Goal: Find specific page/section: Find specific page/section

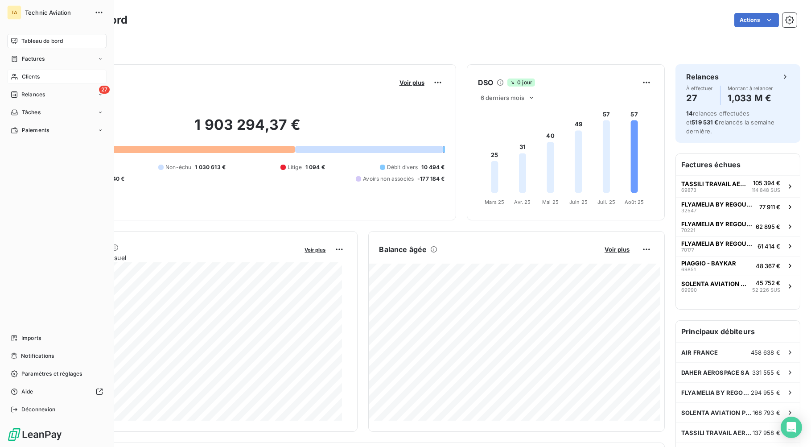
click at [22, 77] on span "Clients" at bounding box center [31, 77] width 18 height 8
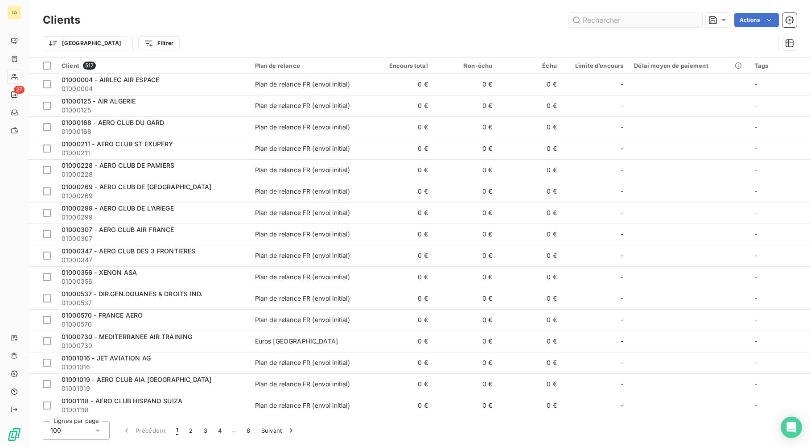
click at [610, 22] on input "text" at bounding box center [636, 20] width 134 height 14
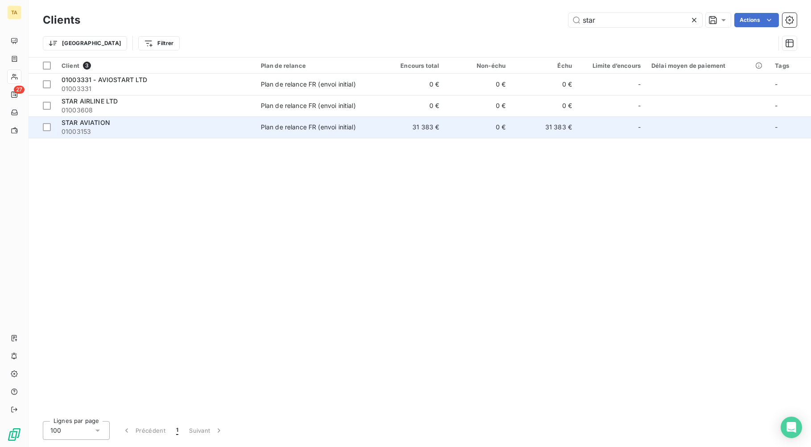
type input "star"
click at [285, 124] on div "Plan de relance FR (envoi initial)" at bounding box center [308, 127] width 95 height 9
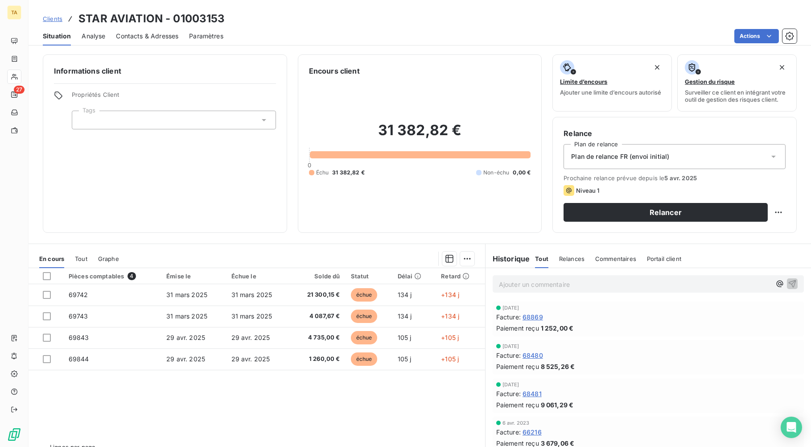
click at [416, 52] on div "Informations client Propriétés Client Tags Encours client 31 382,82 € 0 Échu 31…" at bounding box center [420, 248] width 783 height 398
click at [37, 4] on div "Clients STAR AVIATION - 01003153 Situation Analyse Contacts & Adresses Paramètr…" at bounding box center [420, 22] width 783 height 45
